Goal: Find specific page/section: Find specific page/section

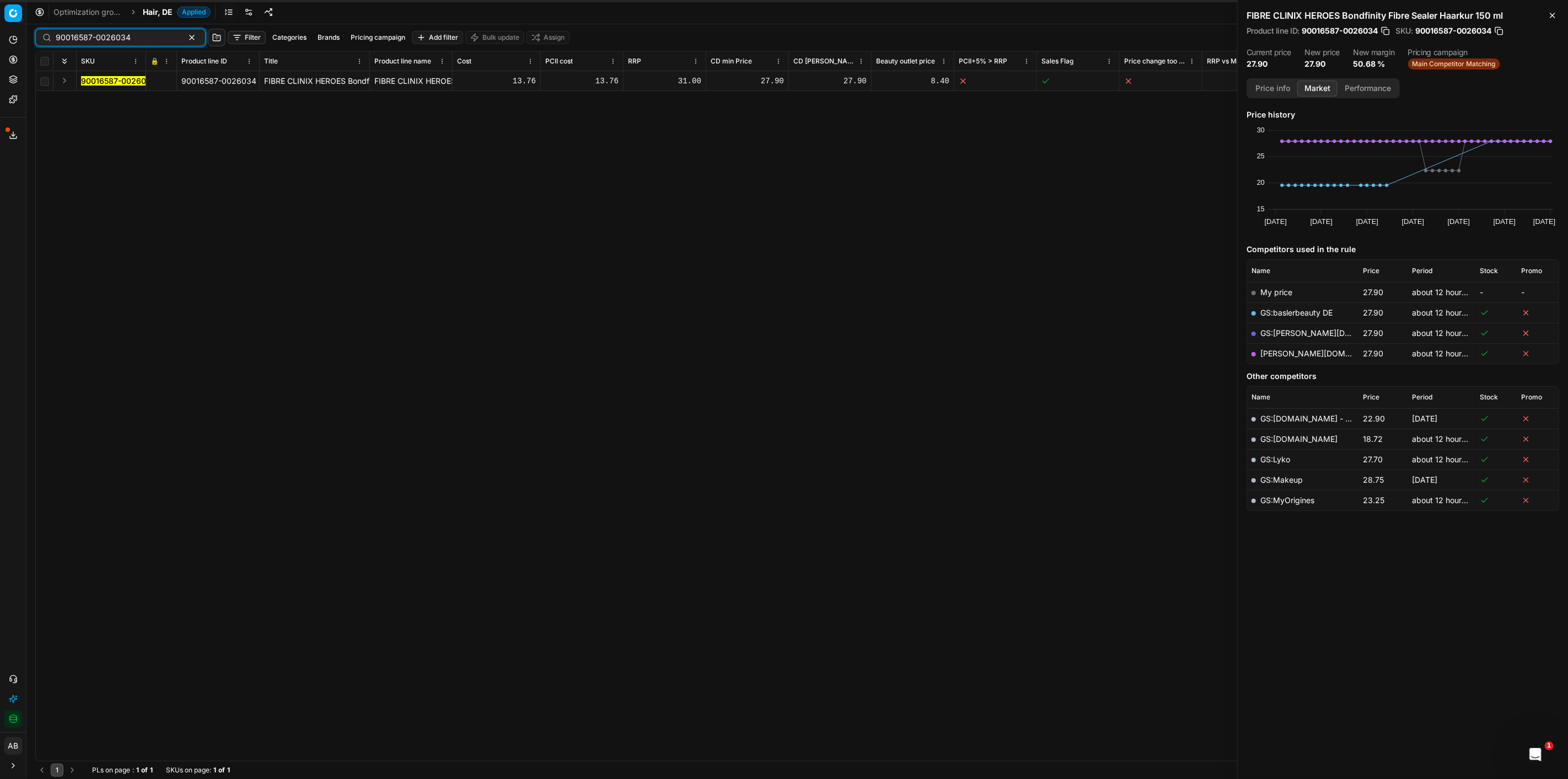
drag, startPoint x: 144, startPoint y: 39, endPoint x: 26, endPoint y: 37, distance: 118.0
click at [26, 37] on div "Pricing platform Analytics Pricing Product portfolio Templates Export service 9…" at bounding box center [784, 389] width 1568 height 779
paste input "07220-0010971"
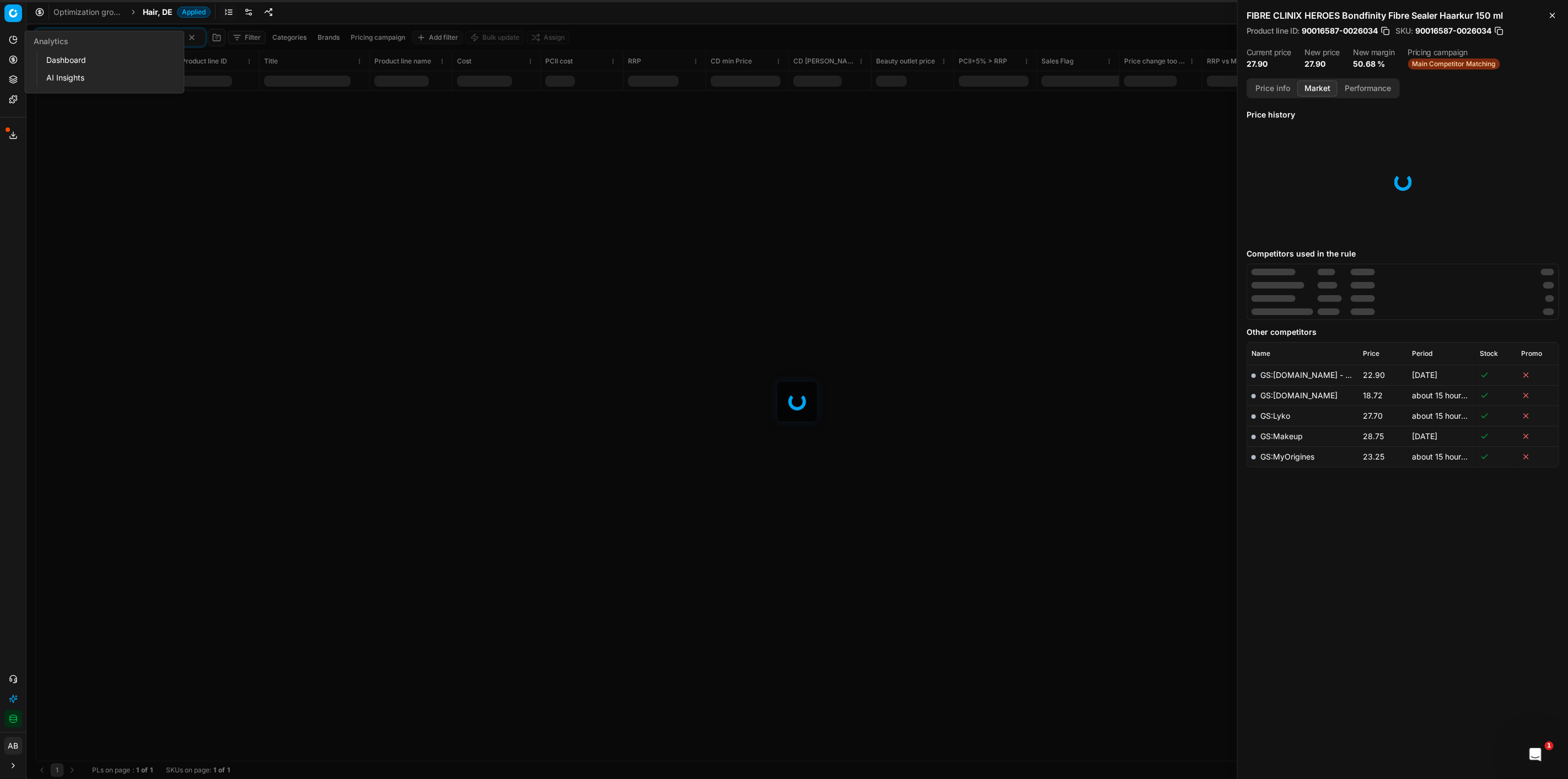
click at [207, 153] on div at bounding box center [797, 401] width 1542 height 755
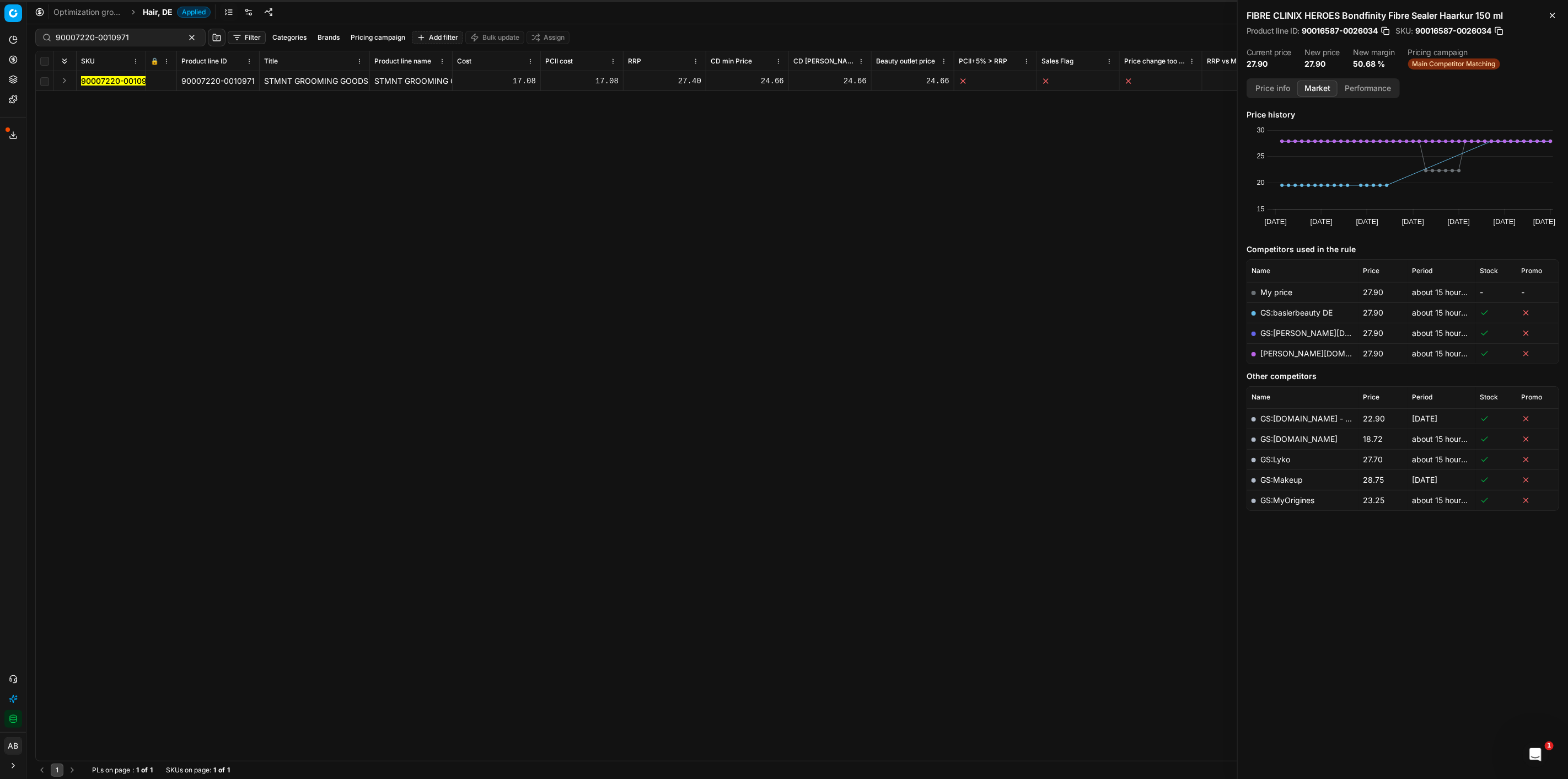
click at [125, 77] on mark "90007220-0010971" at bounding box center [117, 80] width 73 height 9
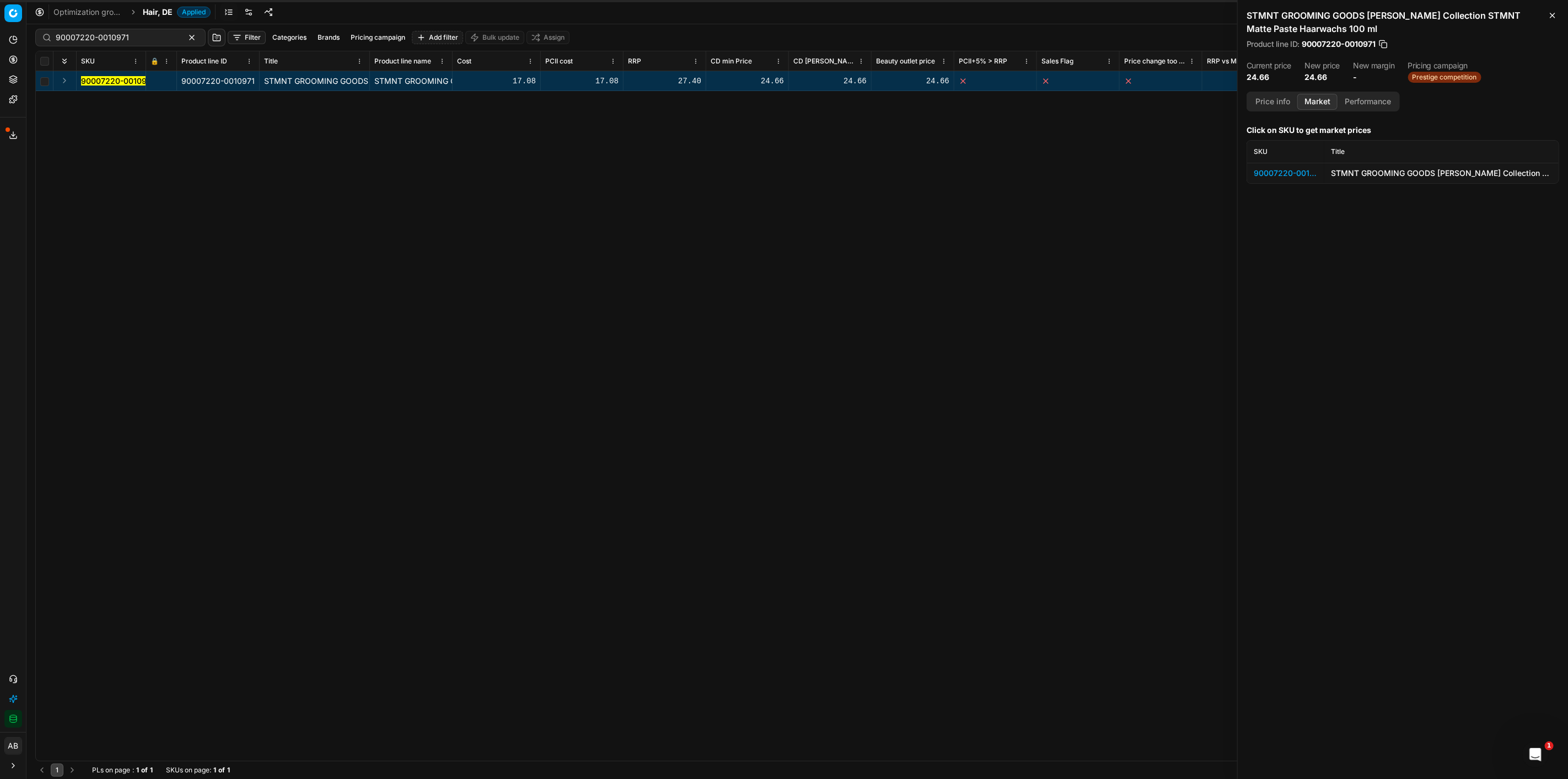
click at [1279, 173] on div "90007220-0010971" at bounding box center [1286, 173] width 64 height 11
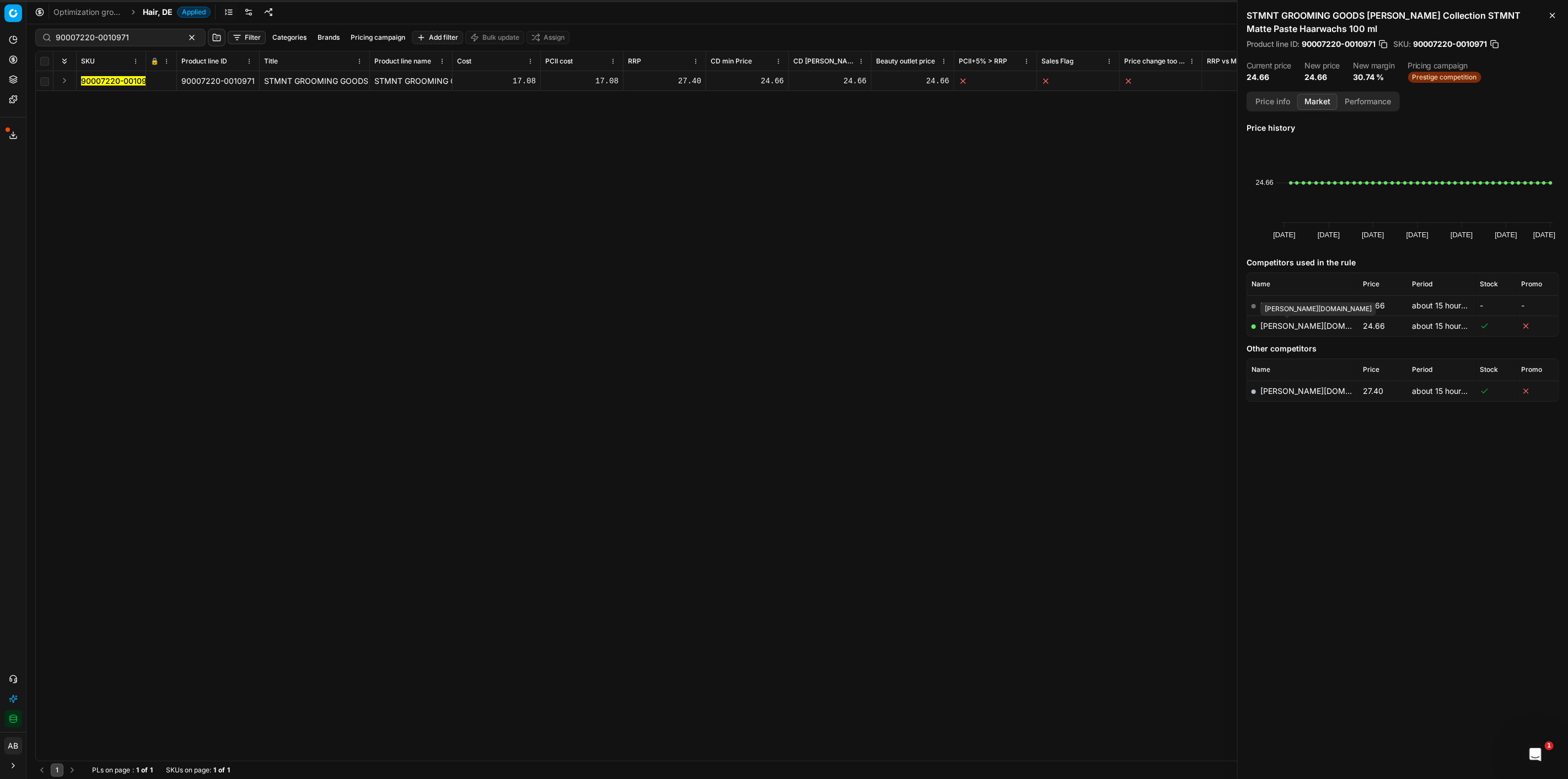
click at [1304, 324] on link "[PERSON_NAME][DOMAIN_NAME]" at bounding box center [1325, 325] width 128 height 9
drag, startPoint x: 136, startPoint y: 41, endPoint x: 0, endPoint y: 31, distance: 136.4
click at [0, 31] on div "Pricing platform Analytics Pricing Product portfolio Templates Export service 9…" at bounding box center [784, 389] width 1568 height 779
paste input "16574-0026018"
drag, startPoint x: 166, startPoint y: 132, endPoint x: 118, endPoint y: 101, distance: 57.1
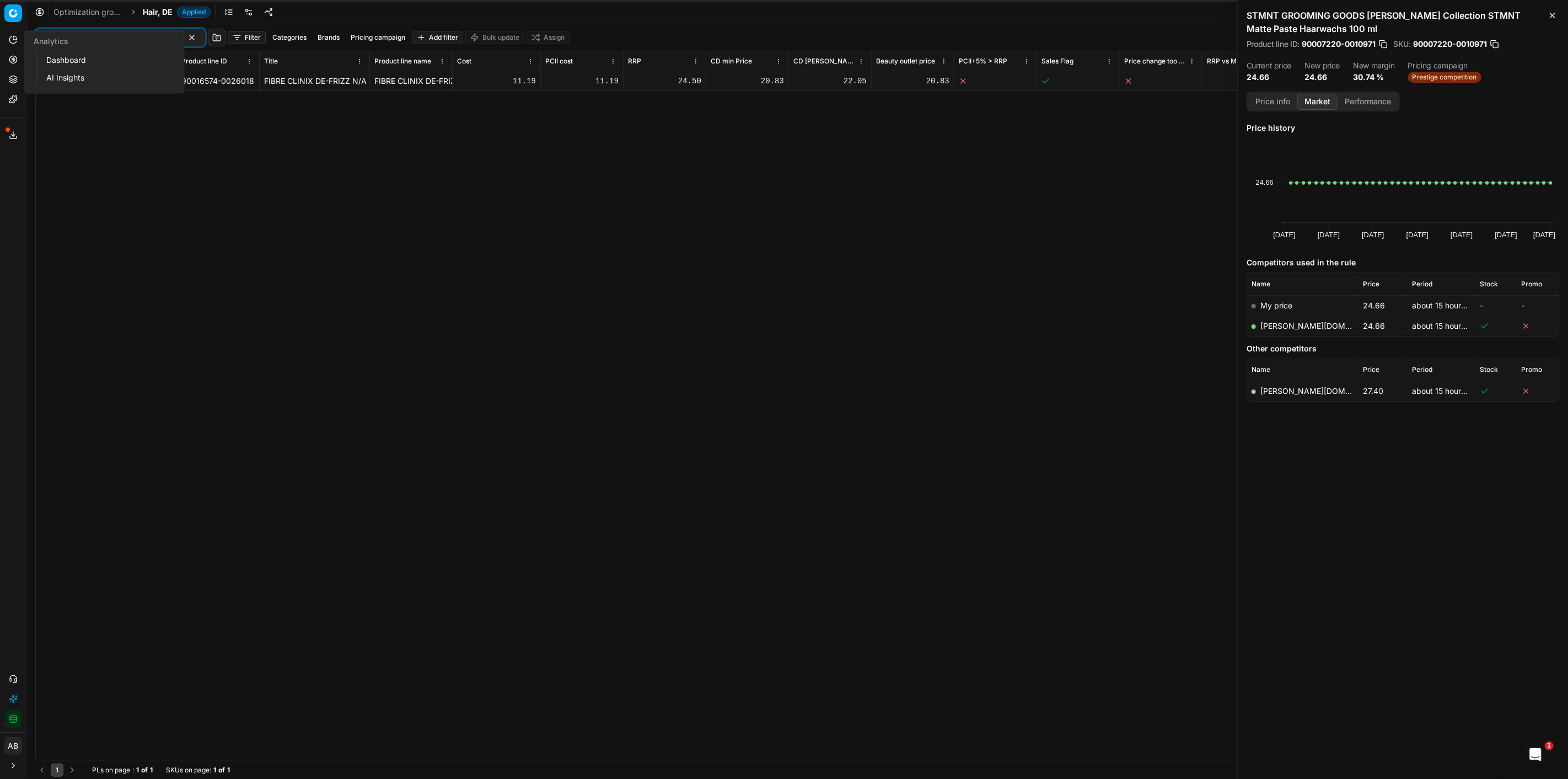
click at [164, 132] on div "90016574-0026018 90016574-0026018 FIBRE CLINIX DE-FRIZZ N/A Haarshampoo 300 ml …" at bounding box center [797, 416] width 1523 height 689
click at [120, 80] on mark "90016574-0026018" at bounding box center [117, 80] width 73 height 9
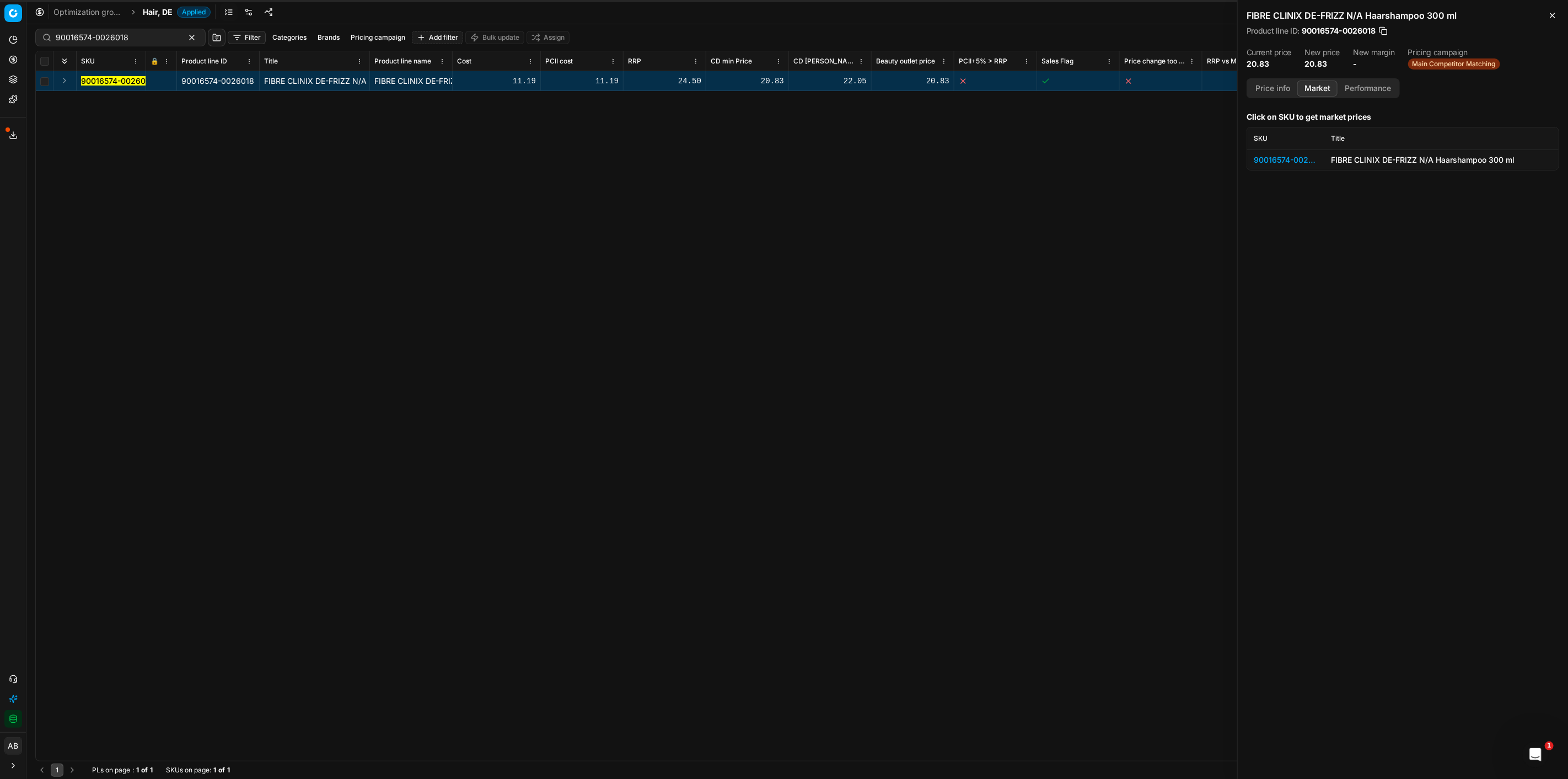
click at [1300, 155] on div "90016574-0026018" at bounding box center [1286, 160] width 64 height 11
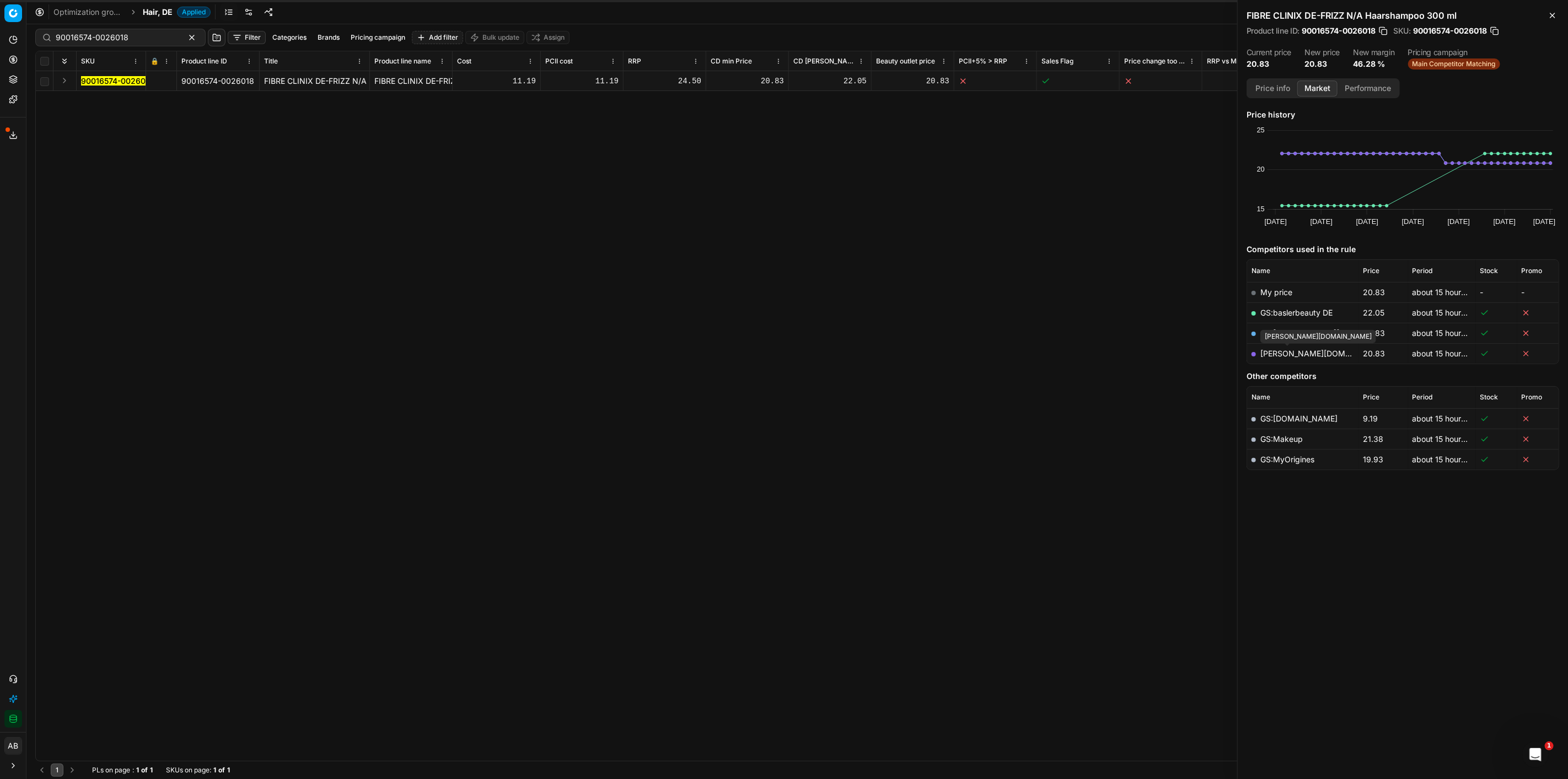
click at [1310, 348] on link "[PERSON_NAME][DOMAIN_NAME]" at bounding box center [1325, 353] width 128 height 9
click at [1321, 310] on link "GS:baslerbeauty DE" at bounding box center [1297, 312] width 72 height 9
drag, startPoint x: 127, startPoint y: 43, endPoint x: 30, endPoint y: 35, distance: 97.3
click at [30, 35] on div "Pricing platform Analytics Pricing Product portfolio Templates Export service 9…" at bounding box center [784, 389] width 1568 height 779
click at [125, 42] on input "90016574-0026018" at bounding box center [116, 38] width 121 height 11
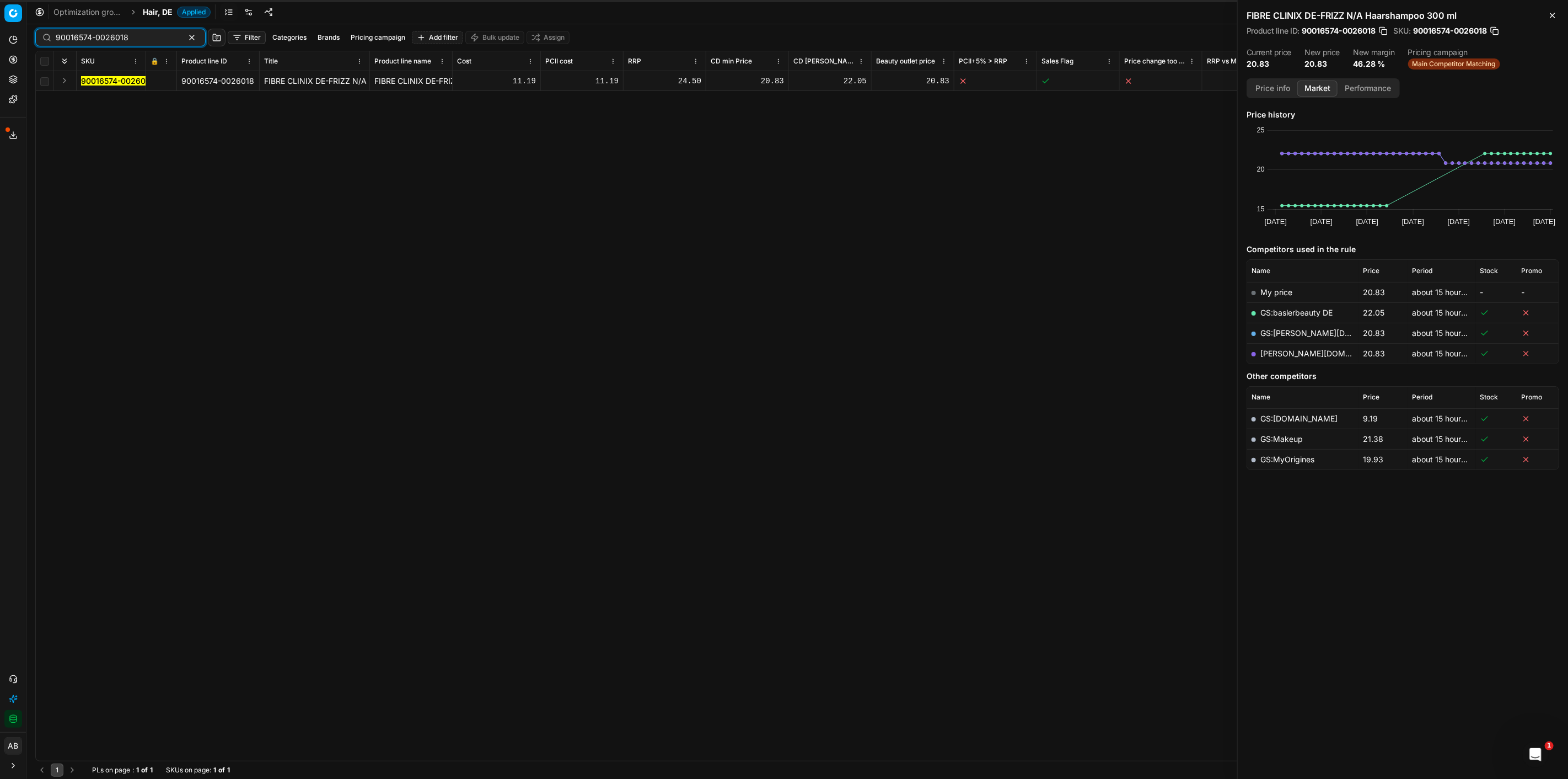
drag, startPoint x: 130, startPoint y: 38, endPoint x: 55, endPoint y: 33, distance: 75.2
click at [55, 33] on input "90016574-0026018" at bounding box center [116, 38] width 121 height 11
paste input "websites sku price on_sale price_special_display start_date end_date price_laye…"
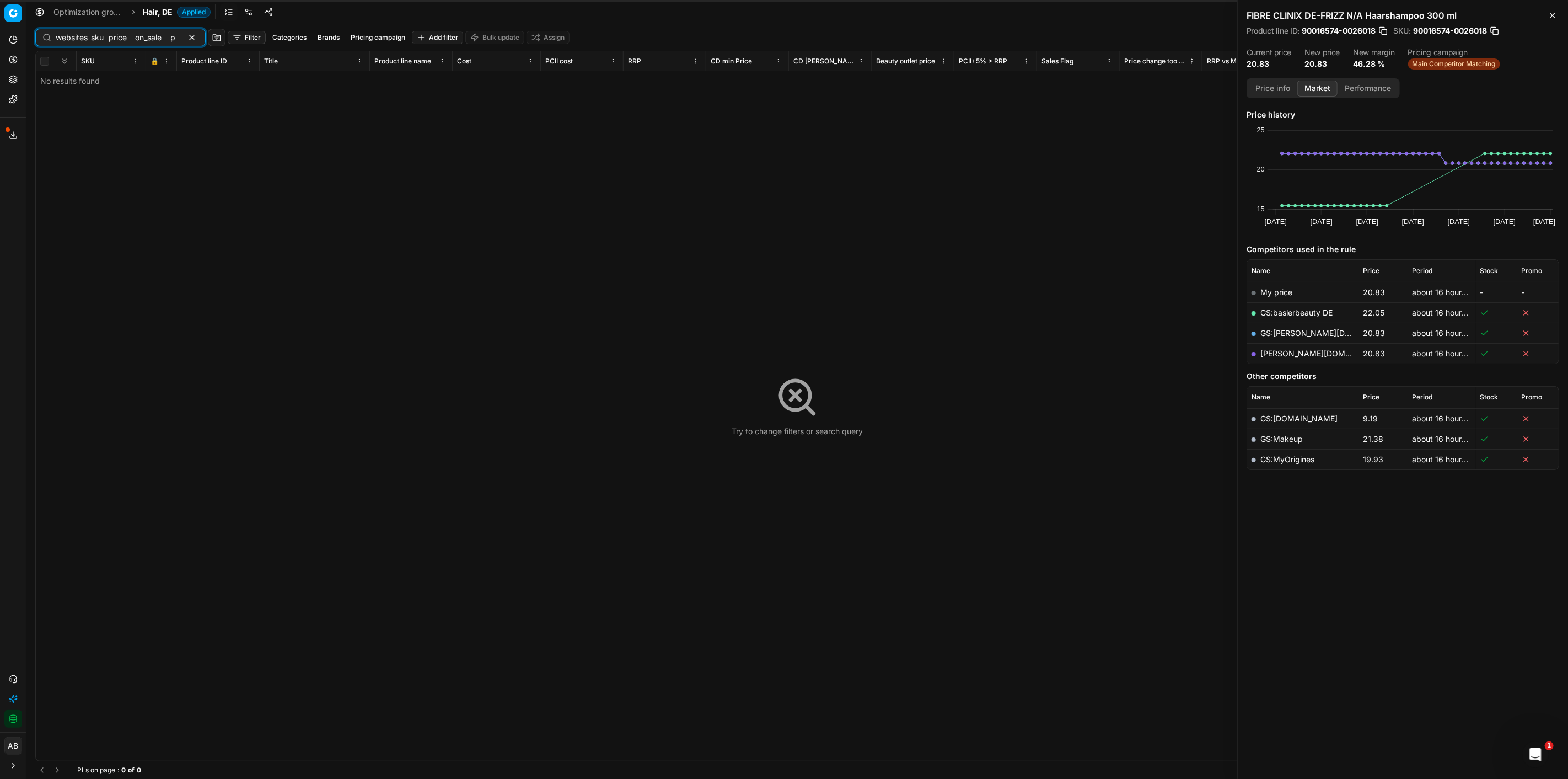
click at [79, 37] on input "websites sku price on_sale price_special_display start_date end_date price_laye…" at bounding box center [116, 38] width 121 height 11
paste input "90007220-001097"
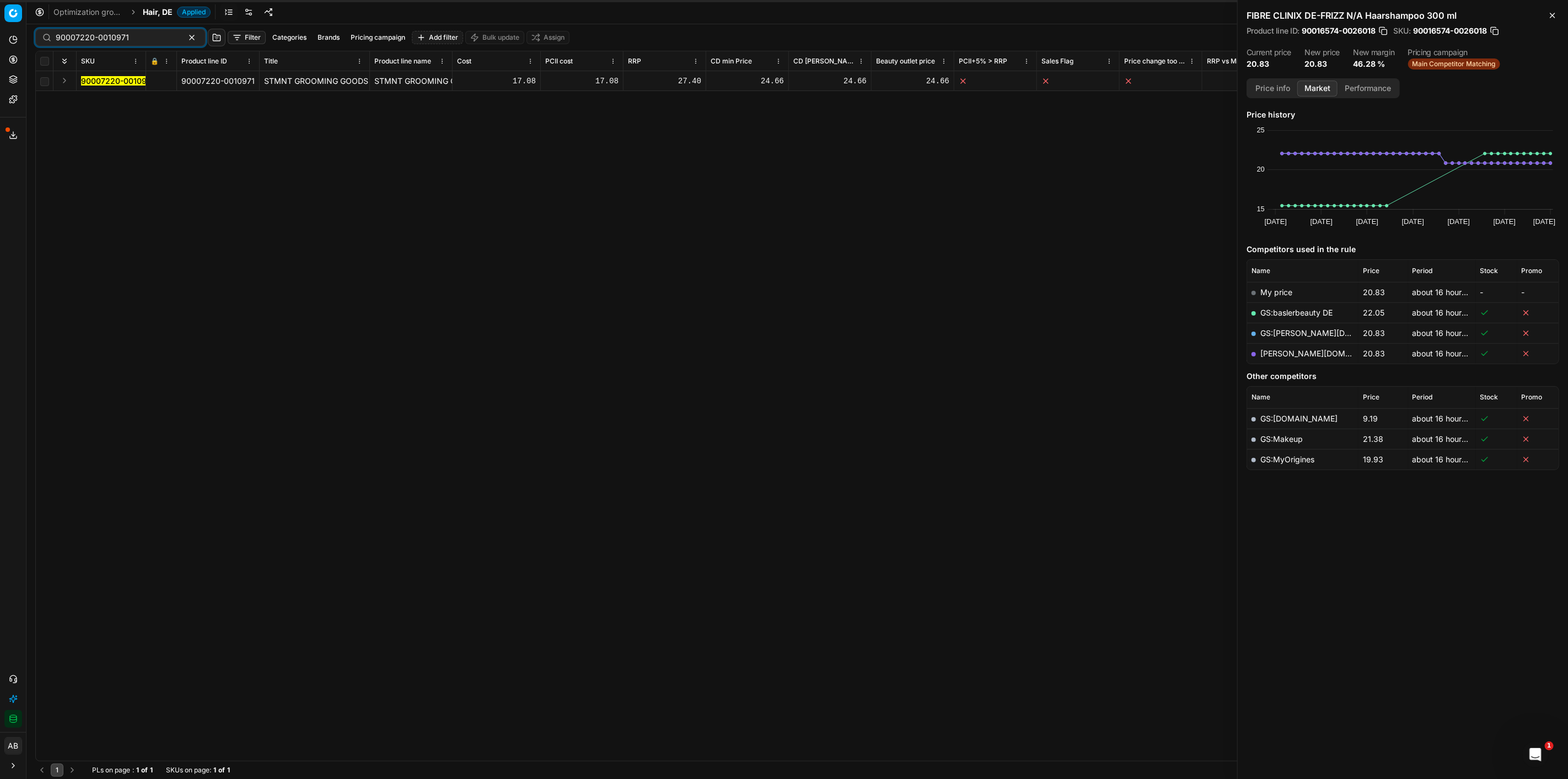
click at [117, 79] on mark "90007220-0010971" at bounding box center [117, 80] width 73 height 9
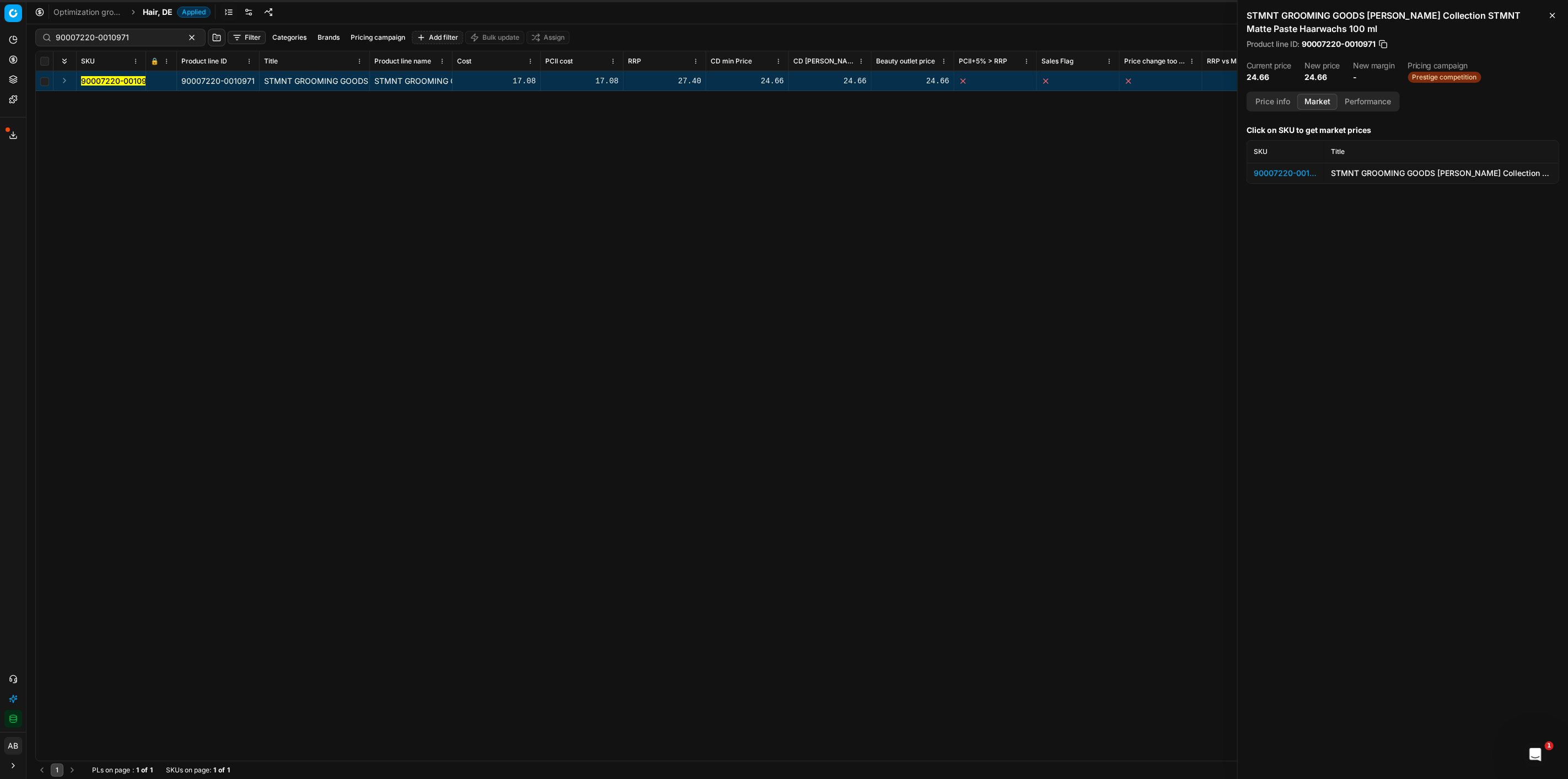
click at [1275, 169] on div "90007220-0010971" at bounding box center [1286, 173] width 64 height 11
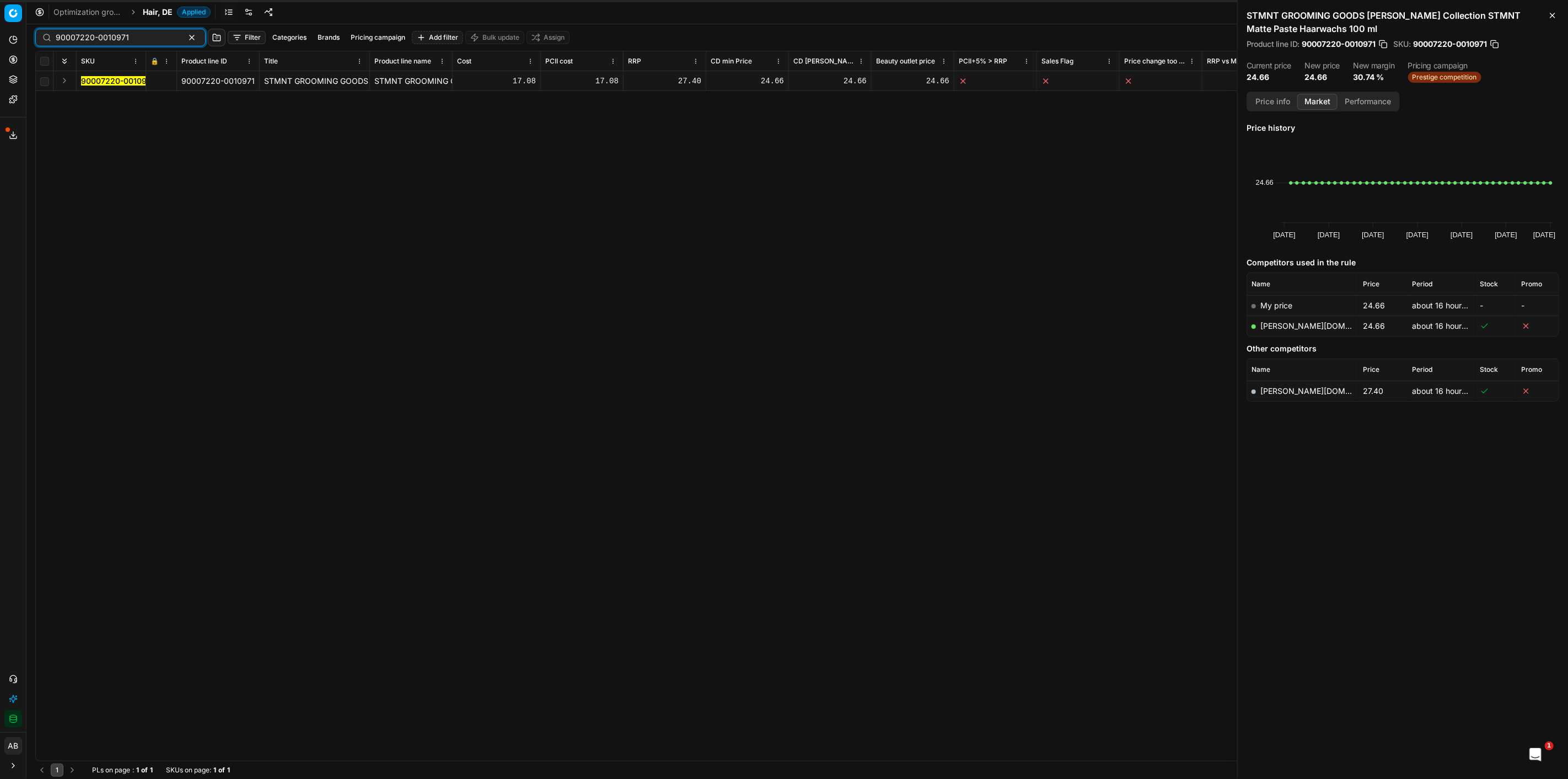
click at [133, 40] on input "90007220-0010971" at bounding box center [116, 38] width 121 height 11
paste input "16587-0026034"
type input "90016587-0026034"
click at [130, 81] on mark "90016587-0026034" at bounding box center [118, 80] width 75 height 9
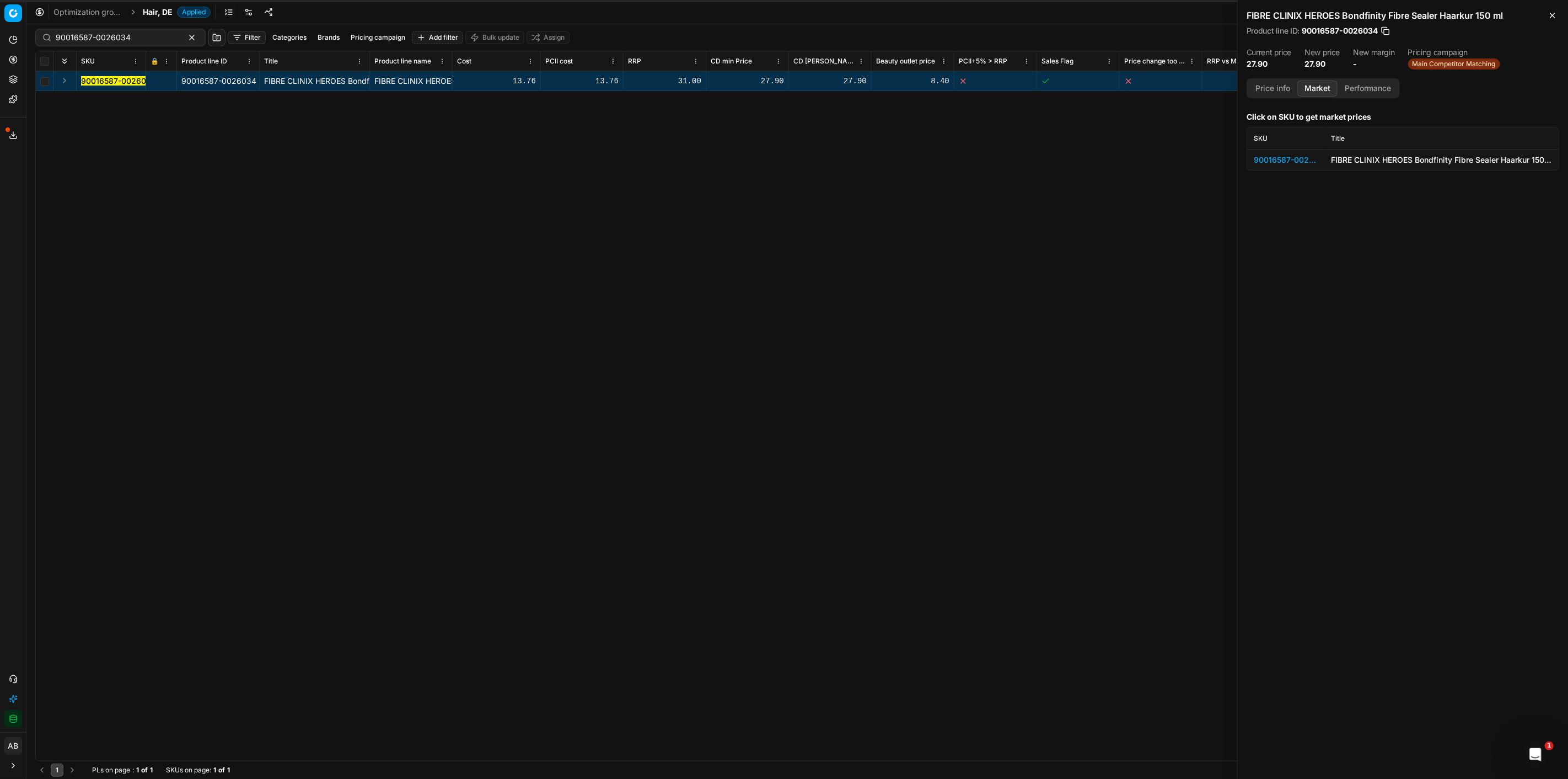
click at [1296, 160] on div "90016587-0026034" at bounding box center [1286, 160] width 64 height 11
